Goal: Information Seeking & Learning: Find specific fact

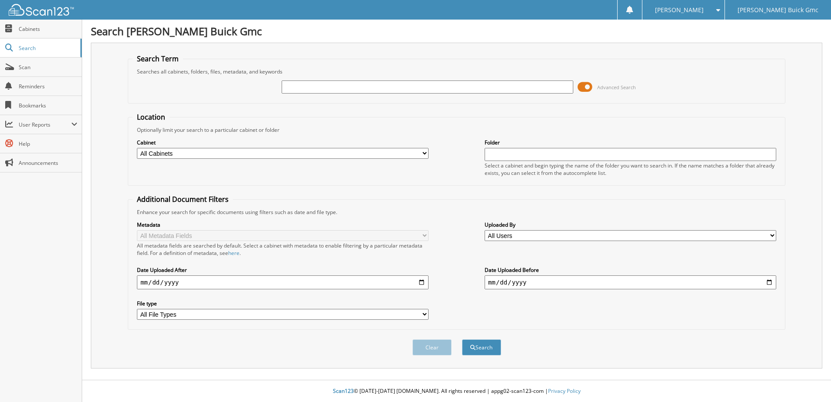
click at [591, 88] on span at bounding box center [585, 86] width 15 height 13
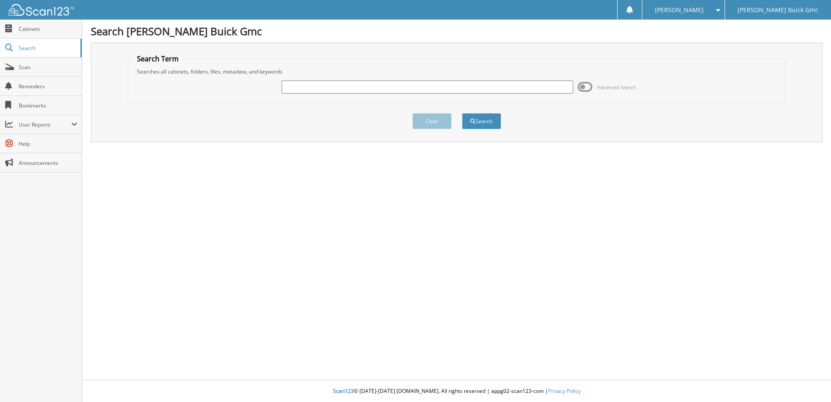
click at [489, 89] on input "text" at bounding box center [428, 86] width 292 height 13
type input "95636"
click at [462, 113] on button "Search" at bounding box center [481, 121] width 39 height 16
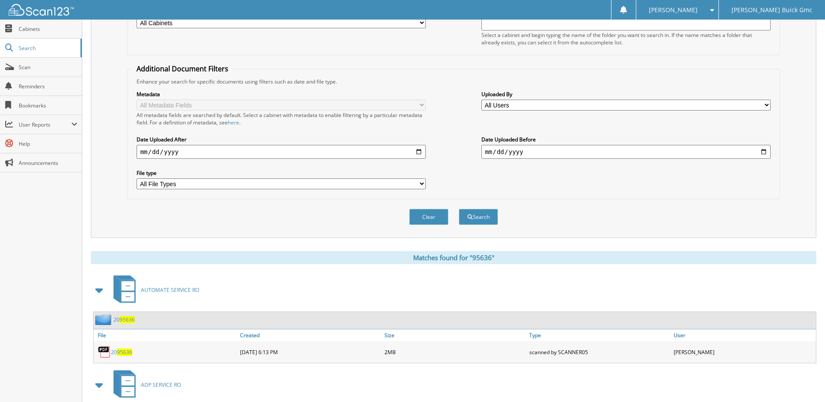
scroll to position [261, 0]
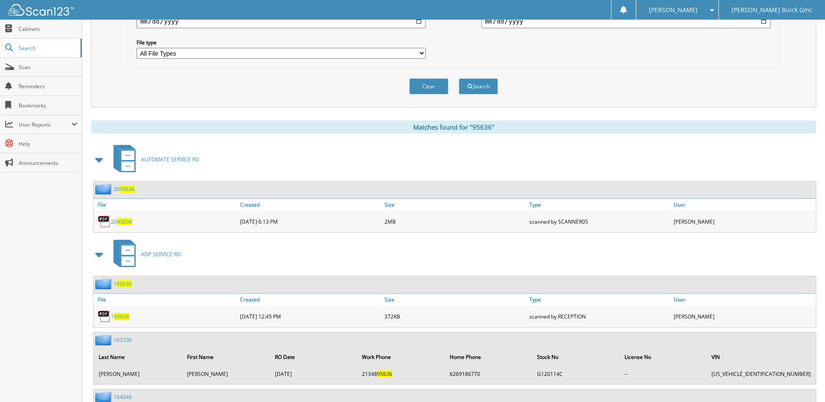
click at [110, 164] on icon at bounding box center [124, 158] width 33 height 33
click at [104, 259] on span at bounding box center [99, 254] width 12 height 16
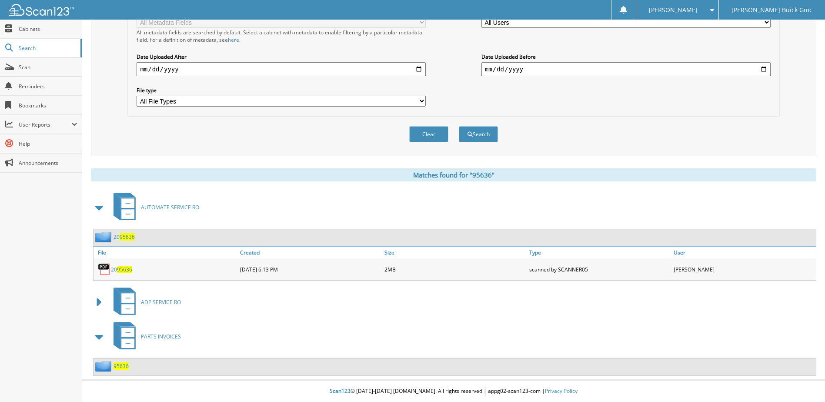
click at [123, 366] on span "95636" at bounding box center [120, 365] width 15 height 7
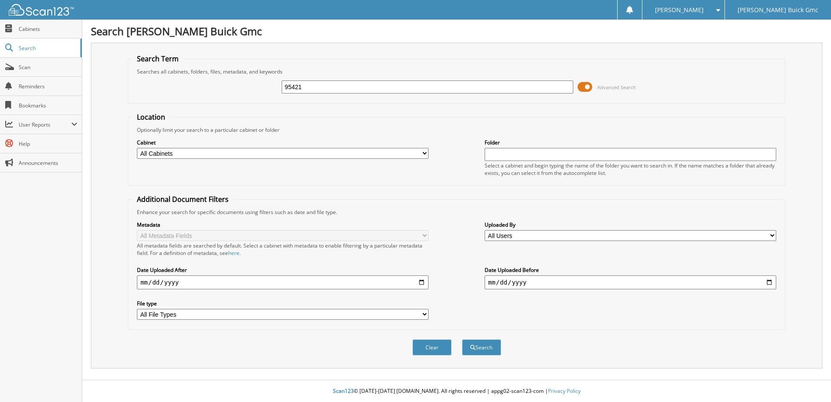
type input "95421"
click at [462, 339] on button "Search" at bounding box center [481, 347] width 39 height 16
